Goal: Task Accomplishment & Management: Use online tool/utility

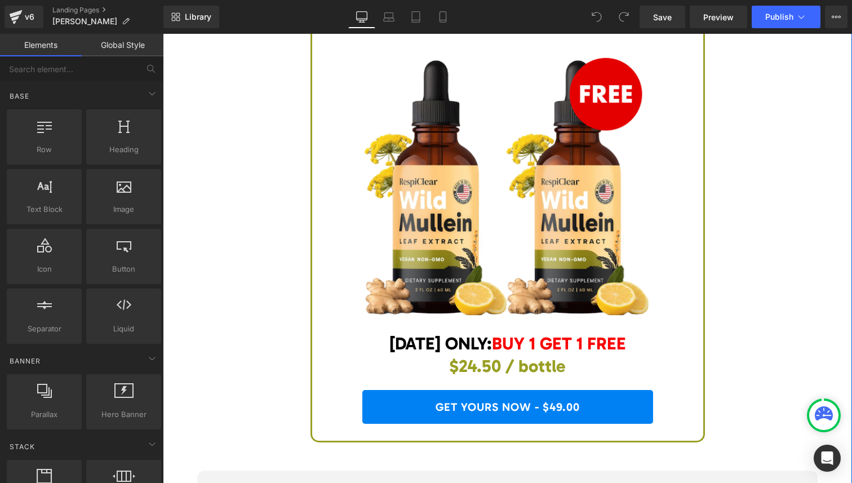
scroll to position [4530, 0]
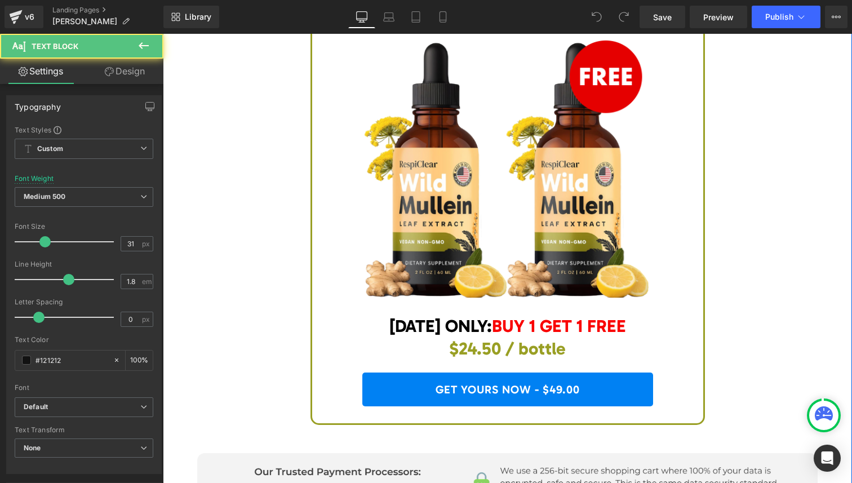
click at [459, 339] on span "$24.50 / bottle" at bounding box center [507, 348] width 117 height 21
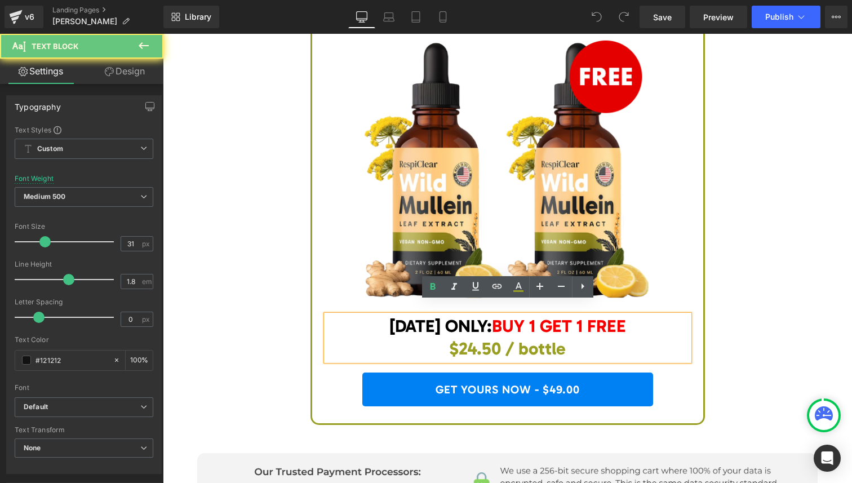
click at [483, 338] on span "$24.50 / bottle" at bounding box center [507, 348] width 117 height 21
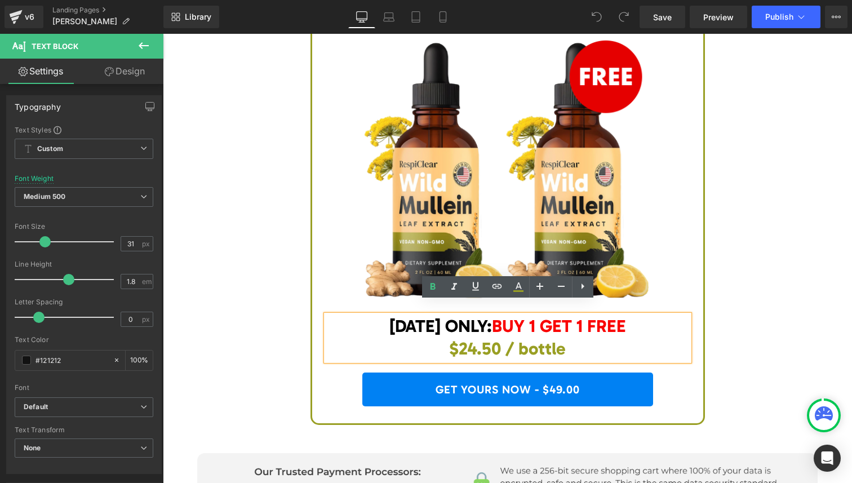
click at [475, 338] on span "$24.50 / bottle" at bounding box center [507, 348] width 117 height 21
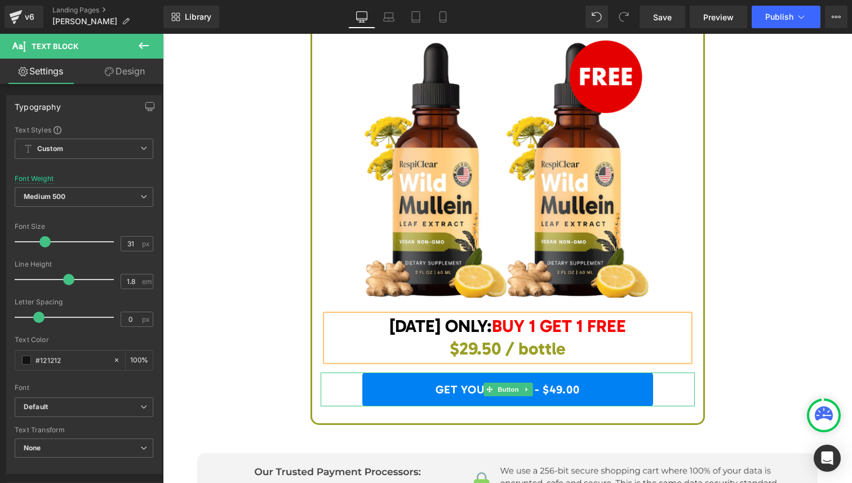
click at [550, 373] on link "GET YOURS NOW - $49.00" at bounding box center [507, 389] width 291 height 34
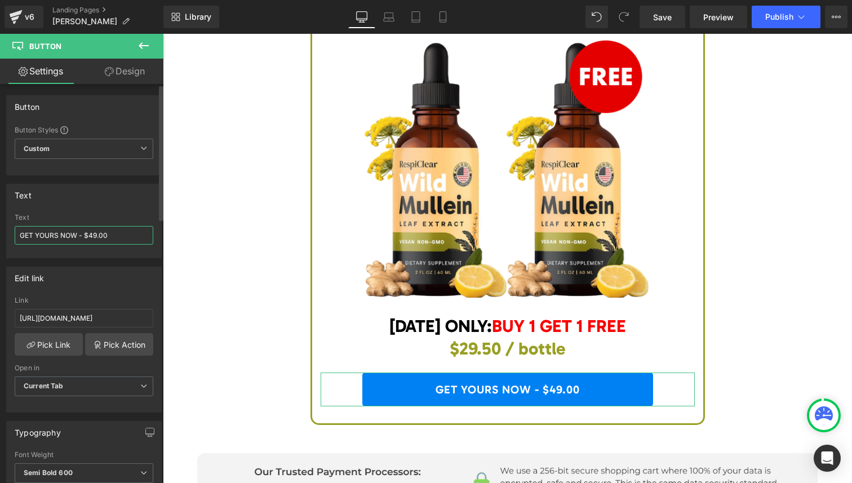
click at [94, 235] on input "GET YOURS NOW - $49.00" at bounding box center [84, 235] width 139 height 19
type input "GET YOURS NOW - $59.00"
click at [772, 18] on span "Publish" at bounding box center [779, 16] width 28 height 9
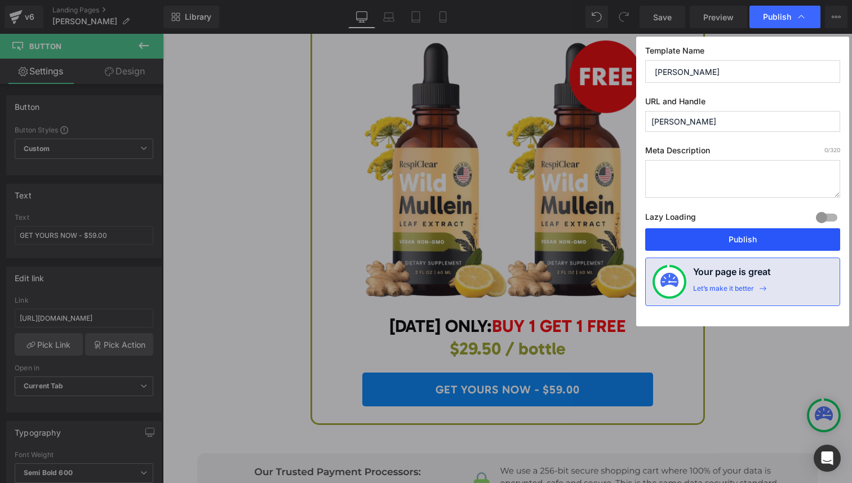
drag, startPoint x: 738, startPoint y: 244, endPoint x: 566, endPoint y: 217, distance: 174.6
click at [738, 244] on button "Publish" at bounding box center [742, 239] width 195 height 23
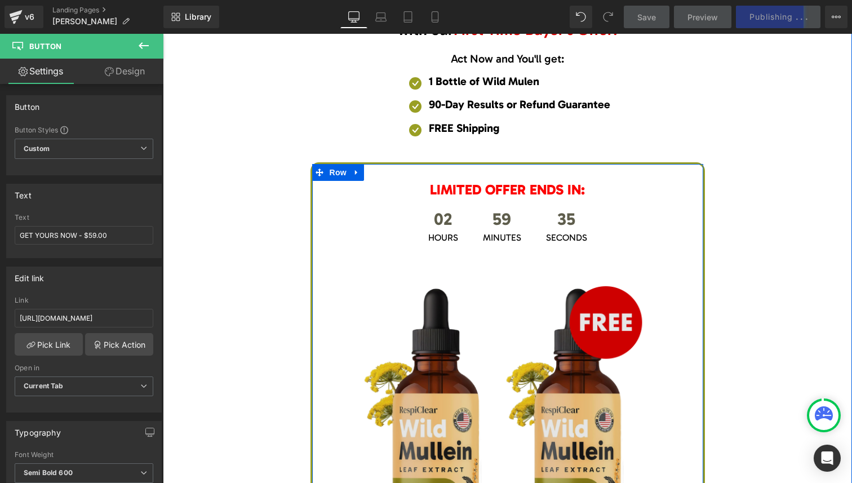
scroll to position [4282, 0]
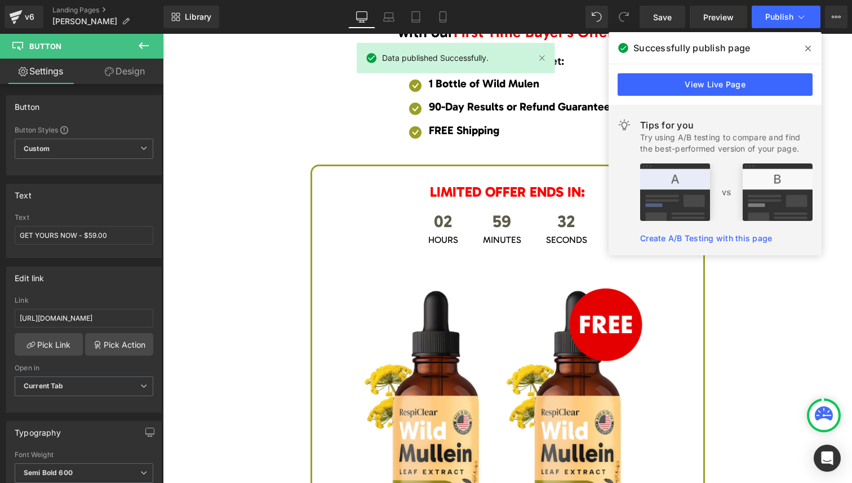
click at [810, 42] on span at bounding box center [808, 48] width 18 height 18
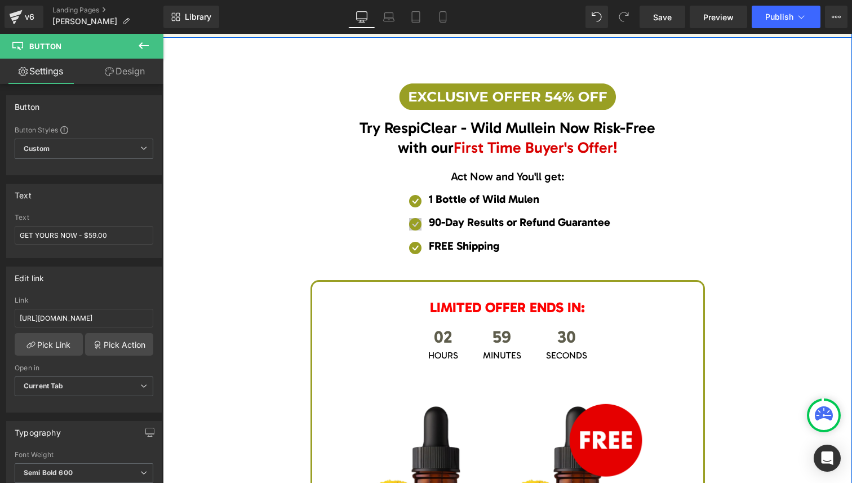
scroll to position [4182, 0]
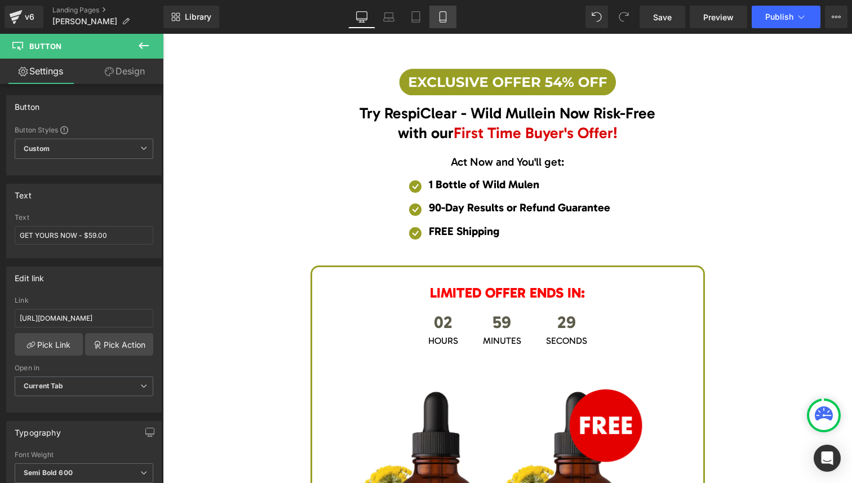
click at [447, 20] on icon at bounding box center [442, 16] width 11 height 11
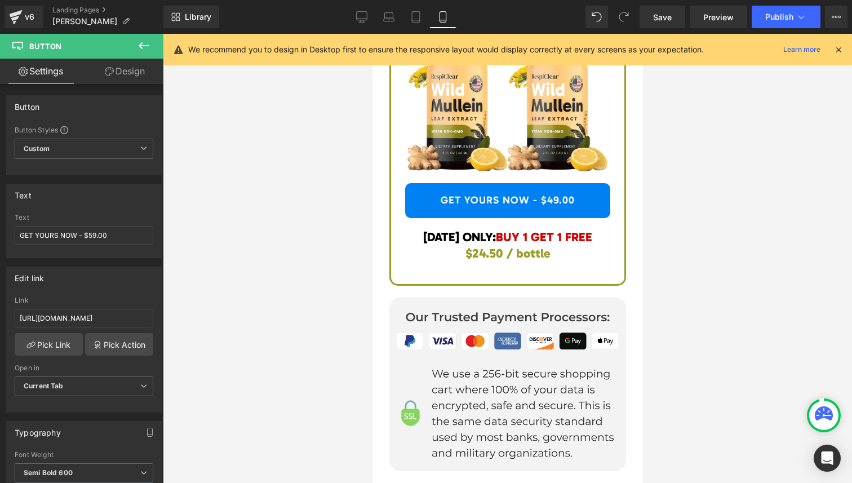
scroll to position [7472, 0]
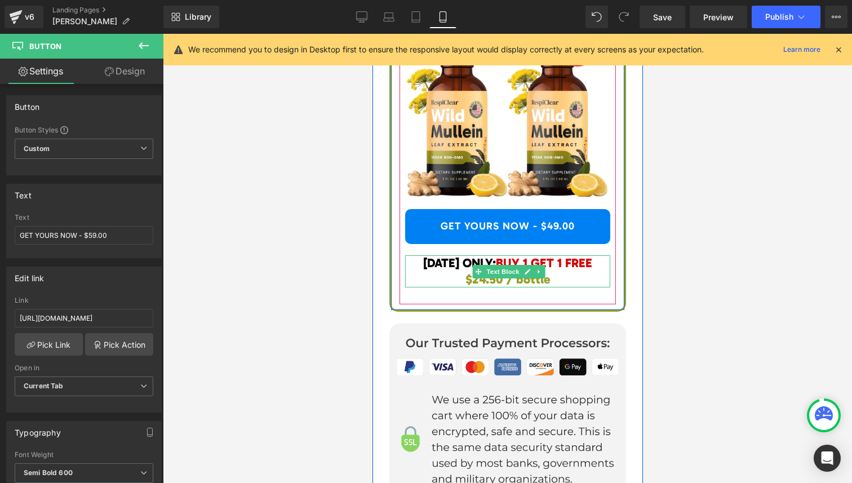
click at [485, 285] on div "TODAY ONLY: BUY 1 GET 1 FREE $24.50 / bottle Text Block" at bounding box center [506, 271] width 205 height 32
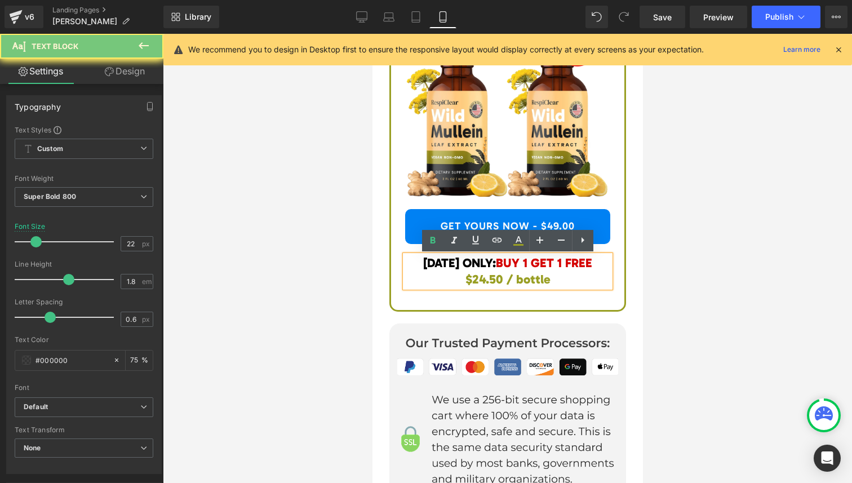
click at [485, 279] on span "$24.50 / bottle" at bounding box center [507, 278] width 85 height 15
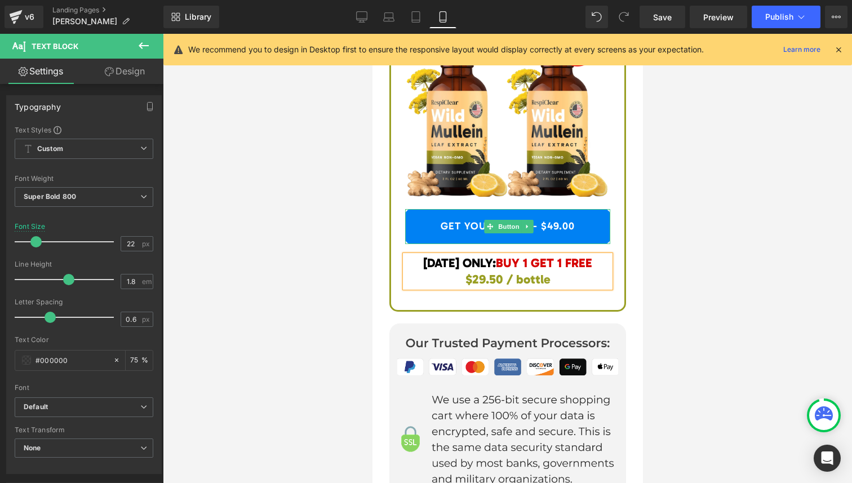
click at [553, 224] on link "GET YOURS NOW - $49.00" at bounding box center [506, 226] width 205 height 35
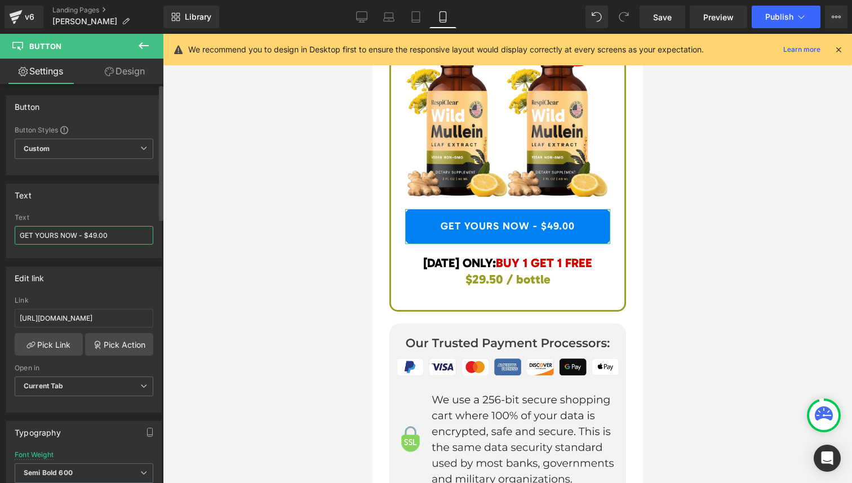
click at [93, 234] on input "GET YOURS NOW - $49.00" at bounding box center [84, 235] width 139 height 19
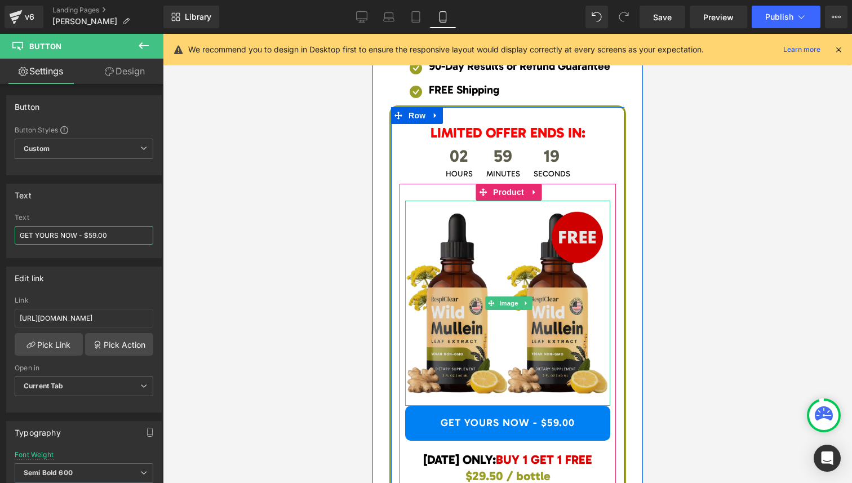
scroll to position [7254, 0]
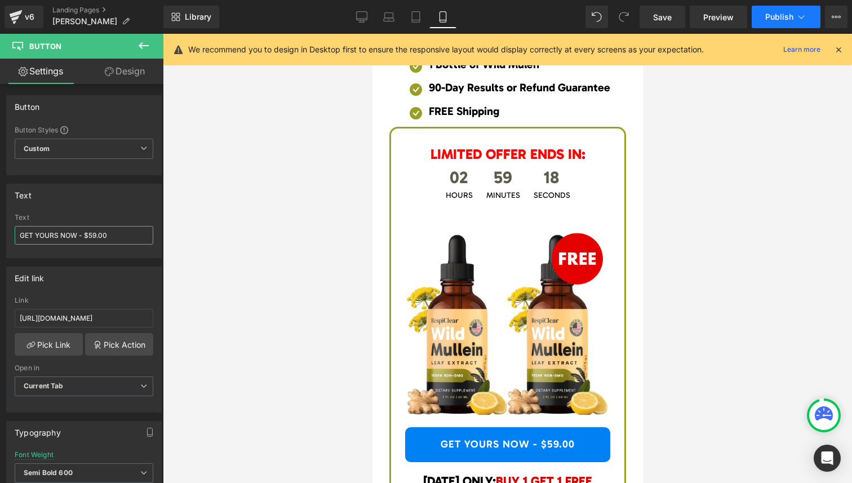
type input "GET YOURS NOW - $59.00"
click at [782, 16] on span "Publish" at bounding box center [779, 16] width 28 height 9
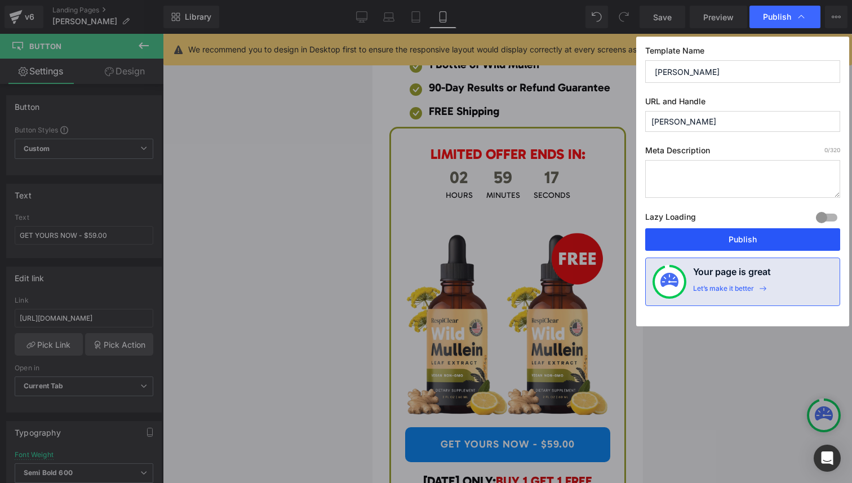
drag, startPoint x: 723, startPoint y: 234, endPoint x: 103, endPoint y: 448, distance: 655.5
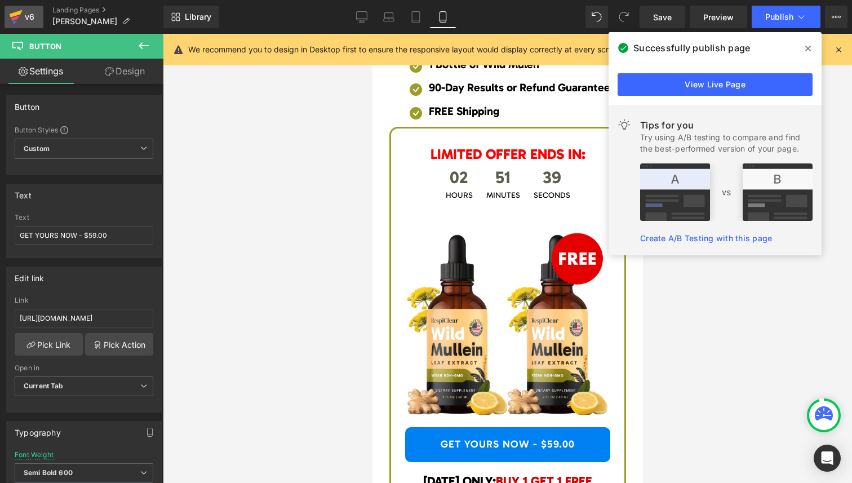
click at [16, 15] on icon at bounding box center [16, 13] width 13 height 7
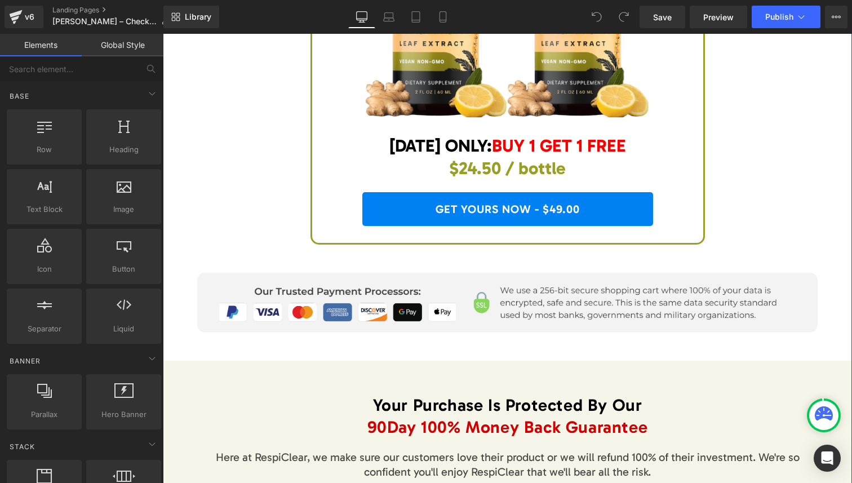
scroll to position [4571, 0]
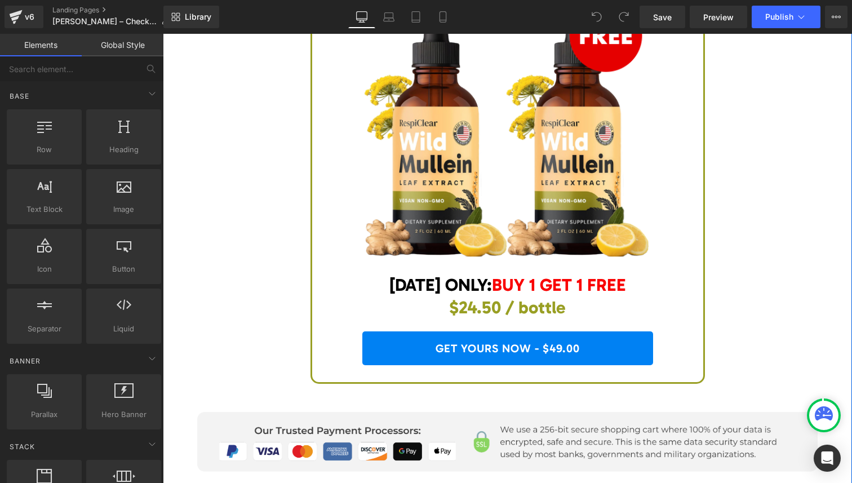
click at [457, 331] on link "GET YOURS NOW - $49.00" at bounding box center [507, 348] width 291 height 34
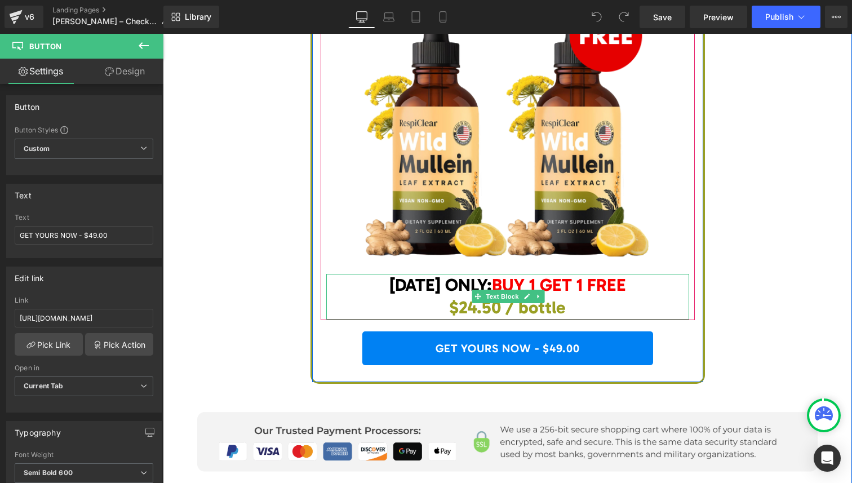
click at [478, 297] on span "$24.50 / bottle" at bounding box center [507, 307] width 117 height 21
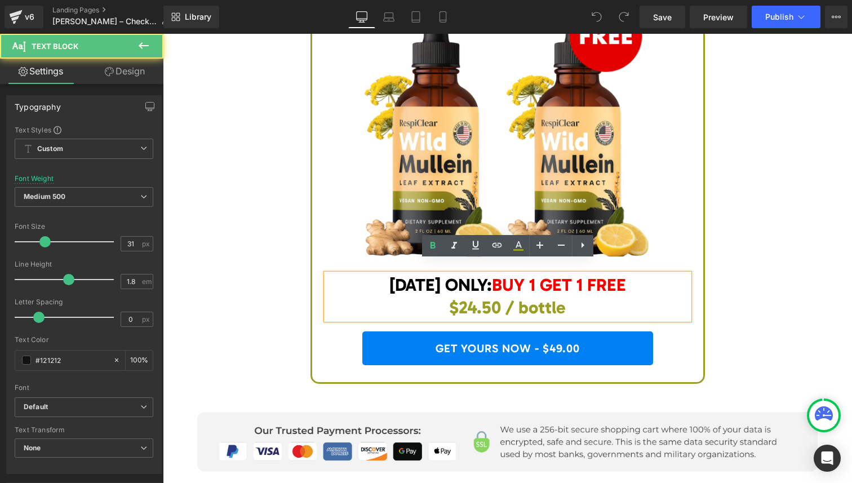
click at [474, 297] on span "$24.50 / bottle" at bounding box center [507, 307] width 117 height 21
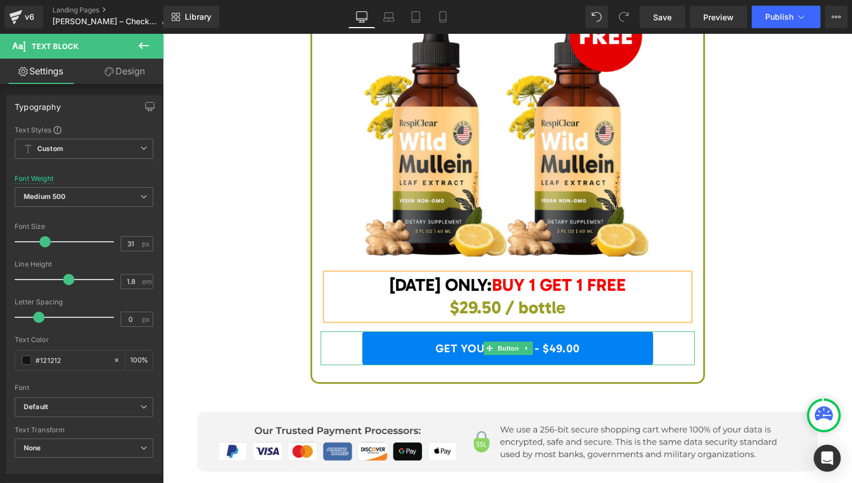
click at [561, 331] on link "GET YOURS NOW - $49.00" at bounding box center [507, 348] width 291 height 34
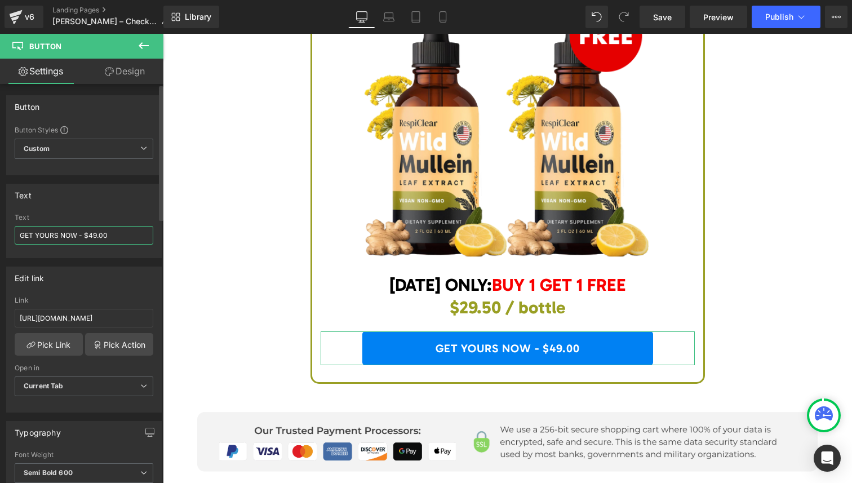
click at [91, 234] on input "GET YOURS NOW - $49.00" at bounding box center [84, 235] width 139 height 19
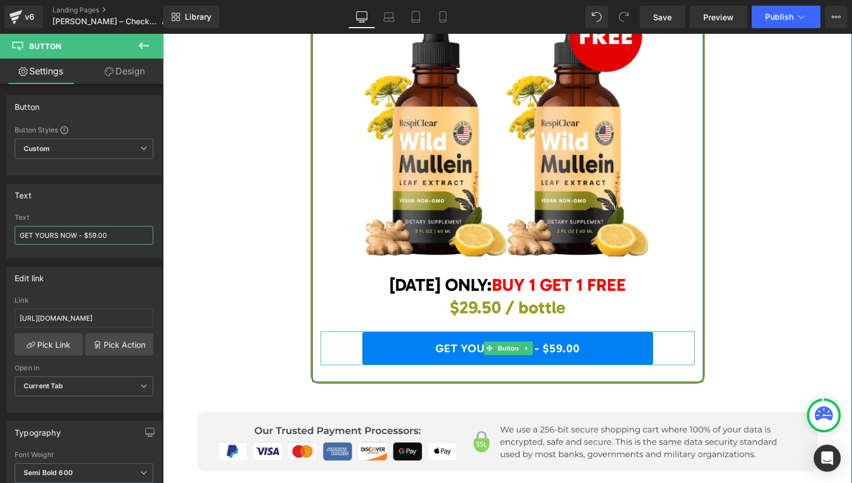
type input "GET YOURS NOW - $59.00"
click at [409, 341] on link "GET YOURS NOW - $59.00" at bounding box center [507, 348] width 291 height 34
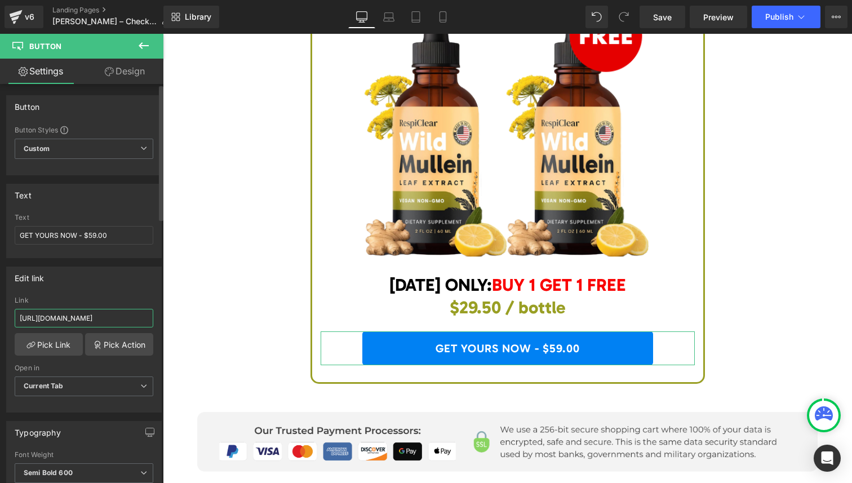
click at [97, 325] on input "[URL][DOMAIN_NAME]" at bounding box center [84, 318] width 139 height 19
paste input "cart/add?items[][id]=42426567164022&items[][quantity]=1&items[][selling_plan]=1…"
type input "[URL][DOMAIN_NAME]"
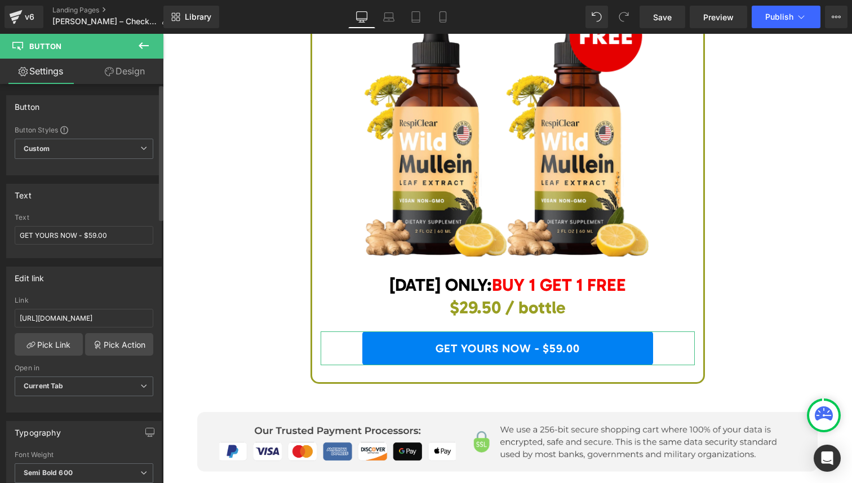
click at [134, 300] on div "Link" at bounding box center [84, 300] width 139 height 8
click at [437, 15] on icon at bounding box center [442, 16] width 11 height 11
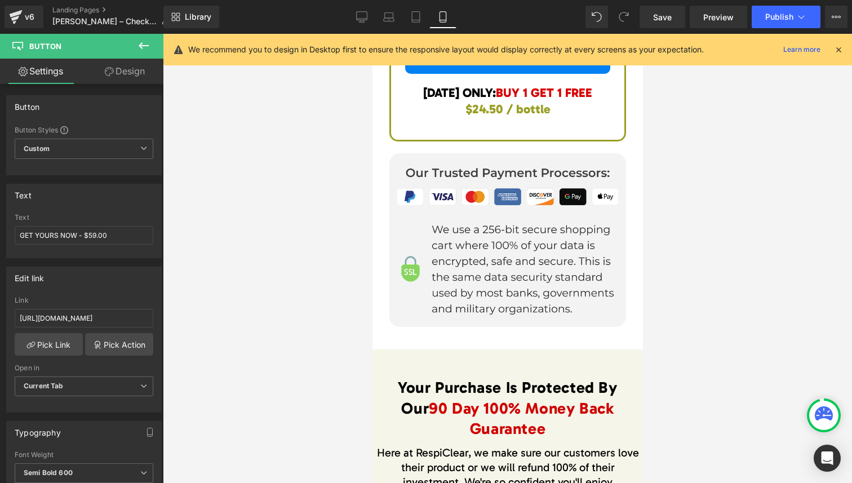
scroll to position [7565, 0]
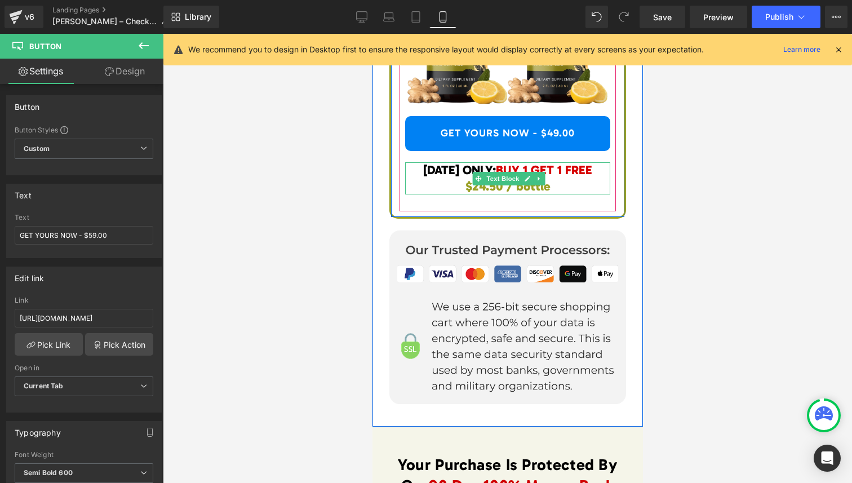
click at [509, 188] on span "$24.50 / bottle" at bounding box center [507, 186] width 85 height 15
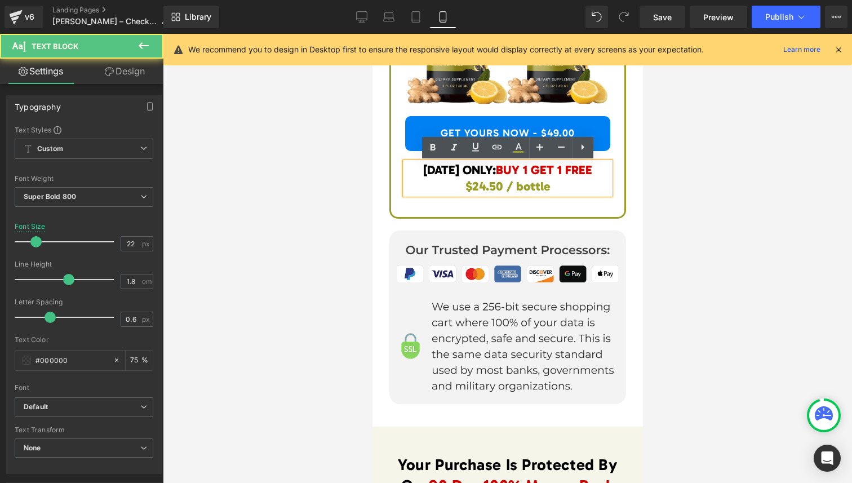
click at [480, 186] on span "$24.50 / bottle" at bounding box center [507, 186] width 85 height 15
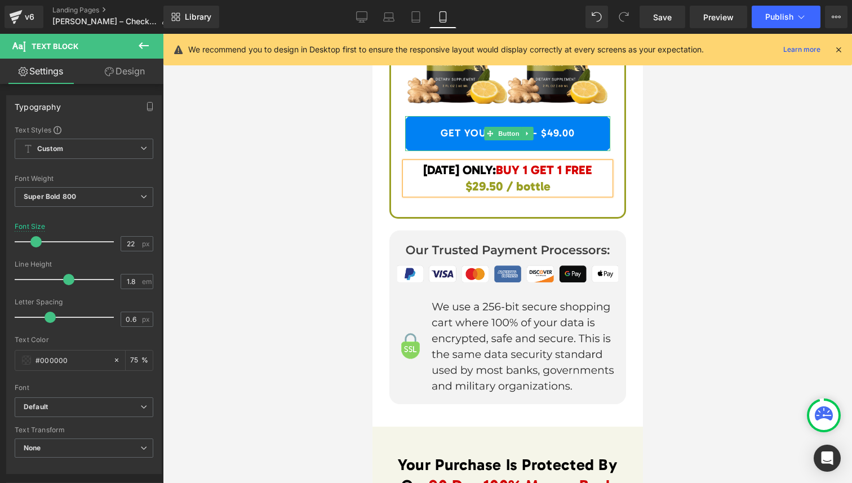
click at [542, 128] on link "GET YOURS NOW - $49.00" at bounding box center [506, 133] width 205 height 35
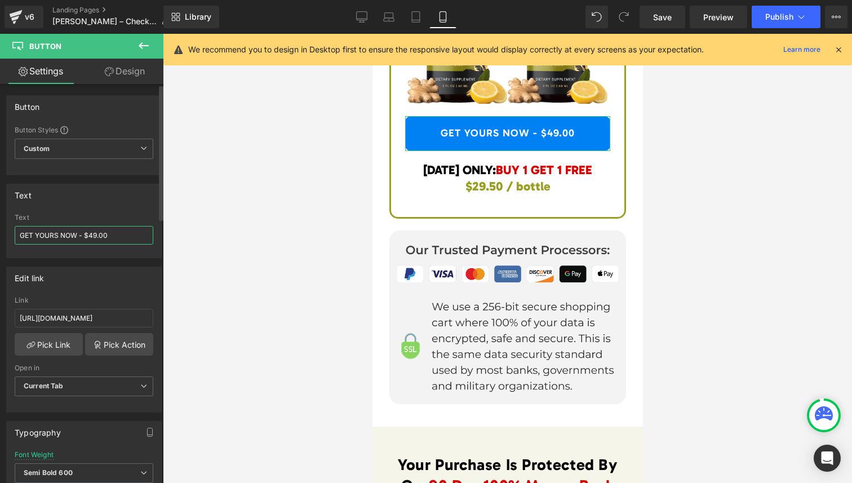
click at [92, 233] on input "GET YOURS NOW - $49.00" at bounding box center [84, 235] width 139 height 19
type input "GET YOURS NOW - $59.00"
click at [108, 322] on input "[URL][DOMAIN_NAME]" at bounding box center [84, 318] width 139 height 19
paste input "cart/add?items[][id]=42426567164022&items[][quantity]=1&items[][selling_plan]=1…"
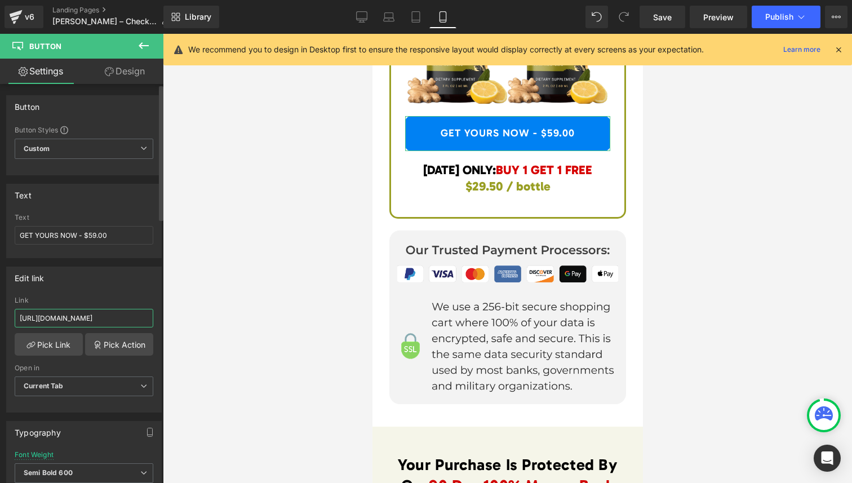
type input "[URL][DOMAIN_NAME]"
click at [132, 299] on div "Link" at bounding box center [84, 300] width 139 height 8
click at [843, 14] on button "View Live Page View with current Template Save Template to Library Schedule Pub…" at bounding box center [836, 17] width 23 height 23
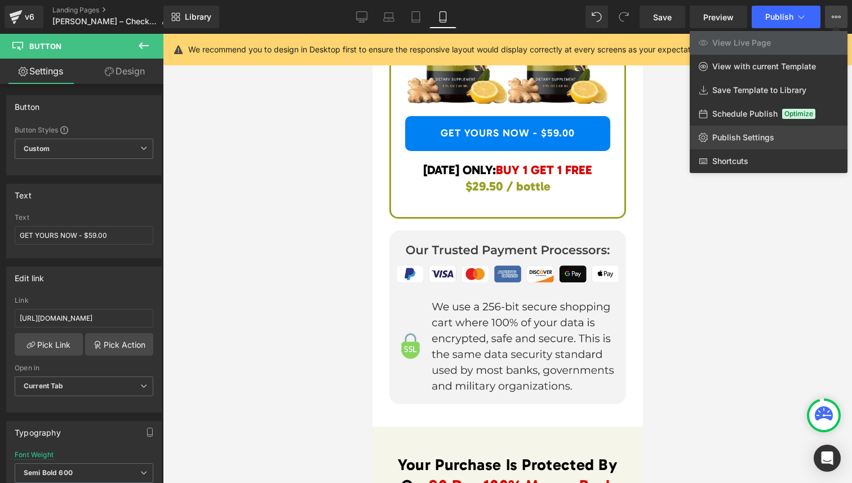
click at [753, 141] on span "Publish Settings" at bounding box center [743, 137] width 62 height 10
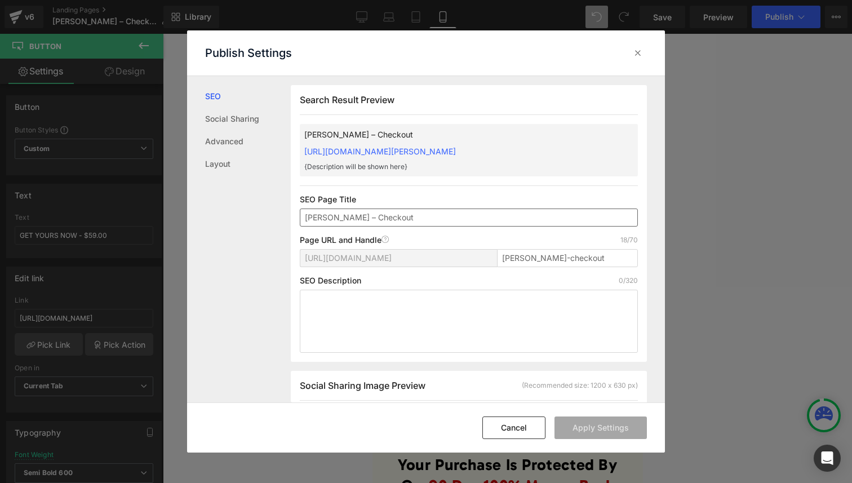
click at [373, 220] on input "[PERSON_NAME] – Checkout" at bounding box center [469, 217] width 338 height 18
type input "[PERSON_NAME] – Checkout"
click at [0, 0] on div "Cancel Apply Settings" at bounding box center [0, 0] width 0 height 0
click at [0, 0] on button "Cancel" at bounding box center [0, 0] width 0 height 0
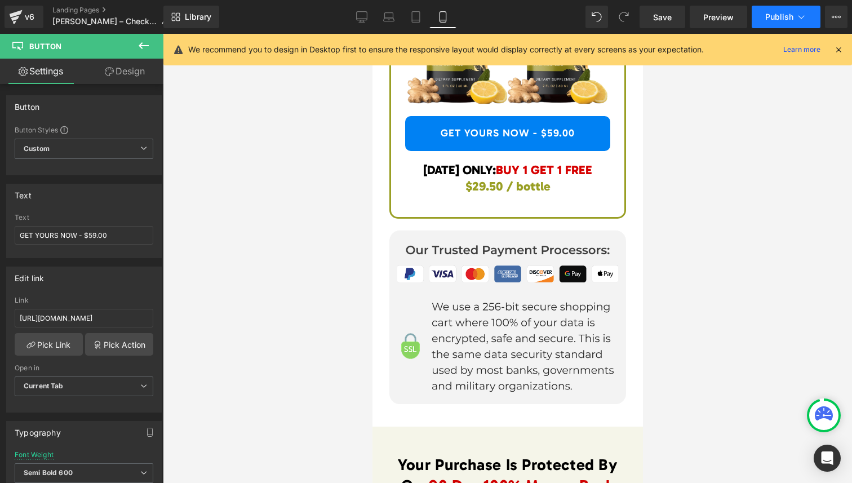
click at [780, 13] on span "Publish" at bounding box center [779, 16] width 28 height 9
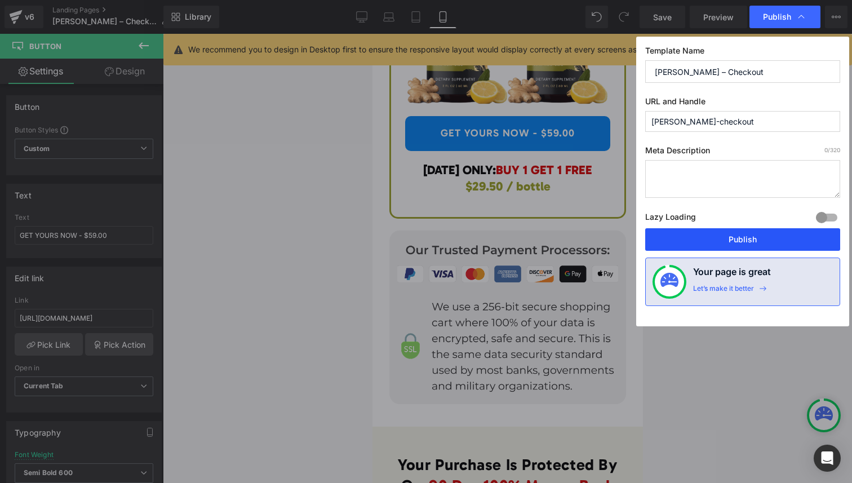
click at [0, 0] on button "Publish" at bounding box center [0, 0] width 0 height 0
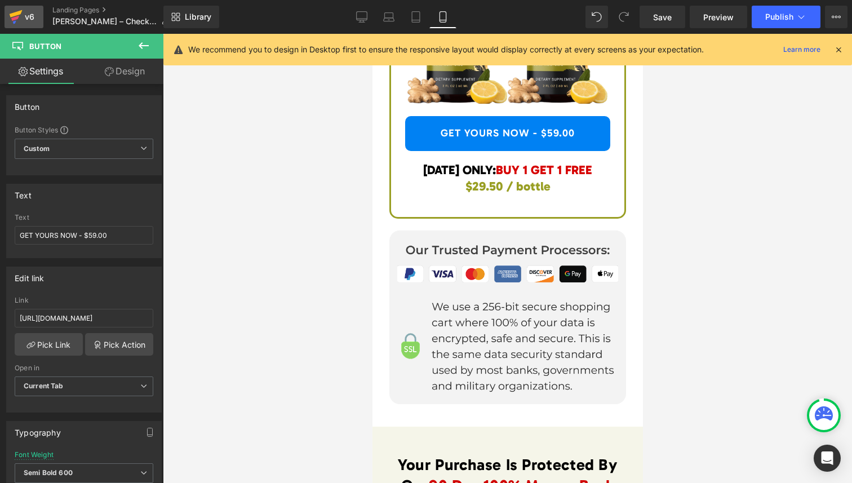
click at [14, 19] on icon at bounding box center [15, 18] width 8 height 5
